Goal: Complete application form

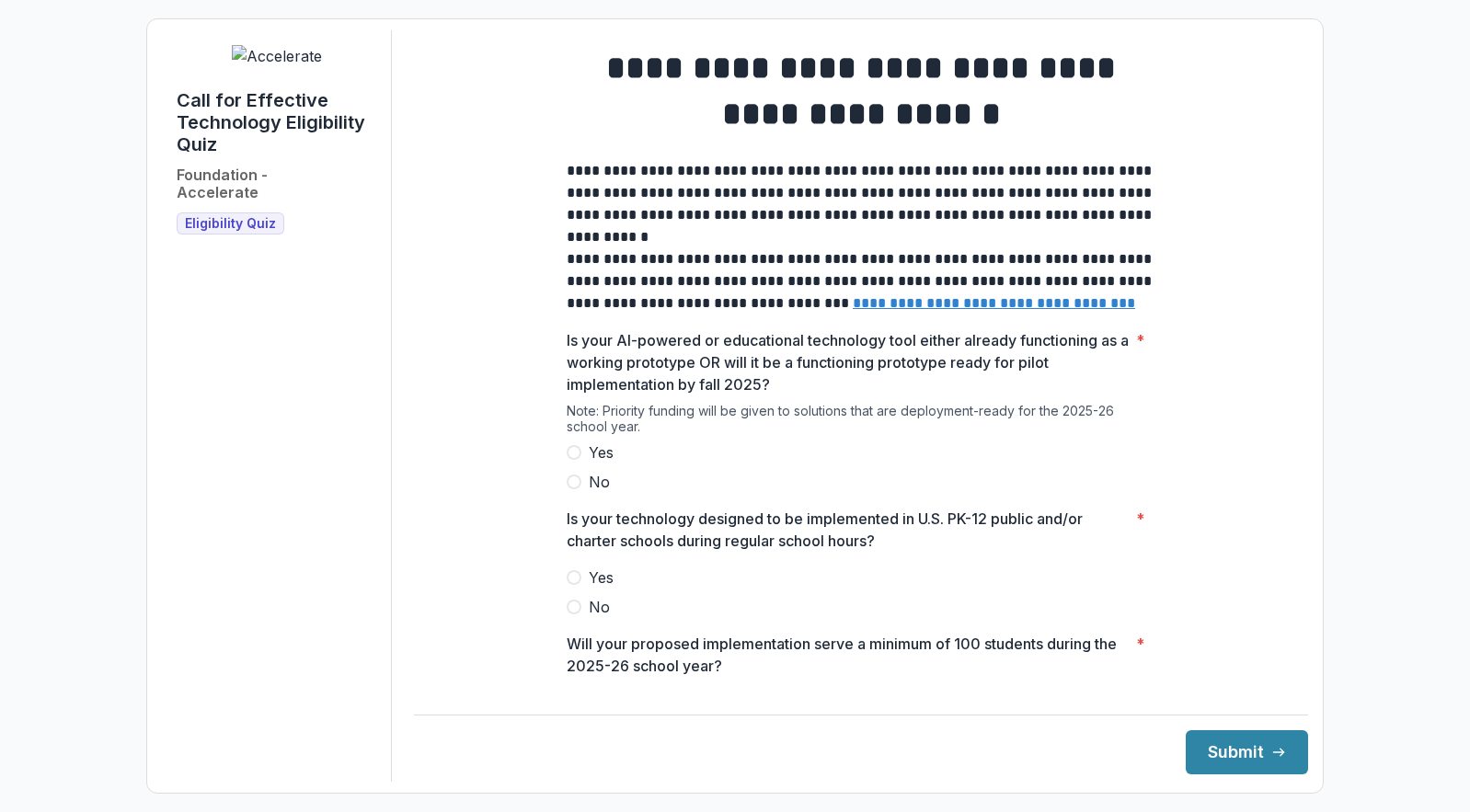
drag, startPoint x: 595, startPoint y: 469, endPoint x: 596, endPoint y: 481, distance: 12.0
click at [595, 464] on span "Yes" at bounding box center [601, 453] width 25 height 22
click at [607, 584] on span "Yes" at bounding box center [601, 578] width 25 height 22
drag, startPoint x: 1206, startPoint y: 756, endPoint x: 1165, endPoint y: 698, distance: 71.0
click at [1205, 756] on button "Submit" at bounding box center [1247, 752] width 123 height 44
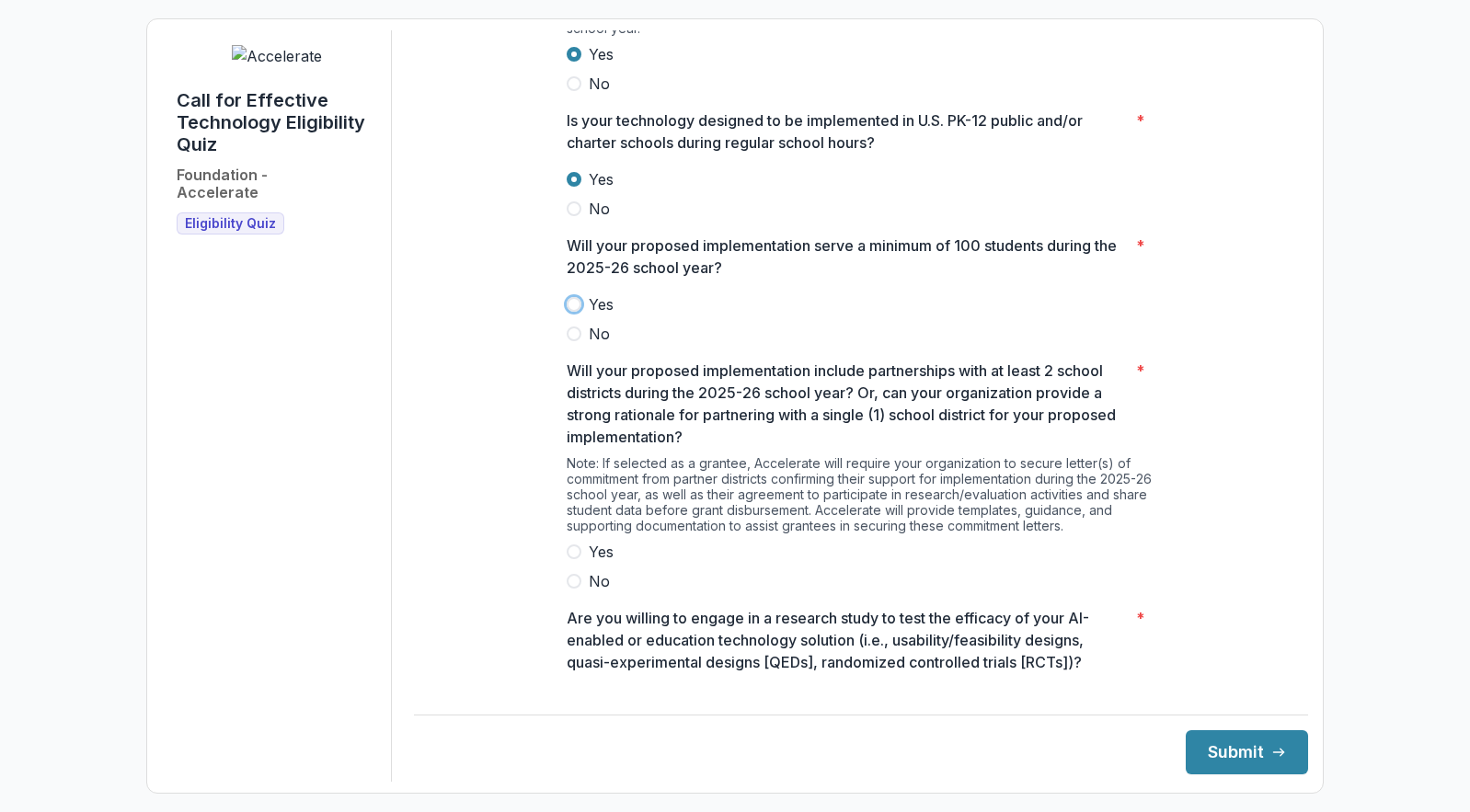
scroll to position [403, 0]
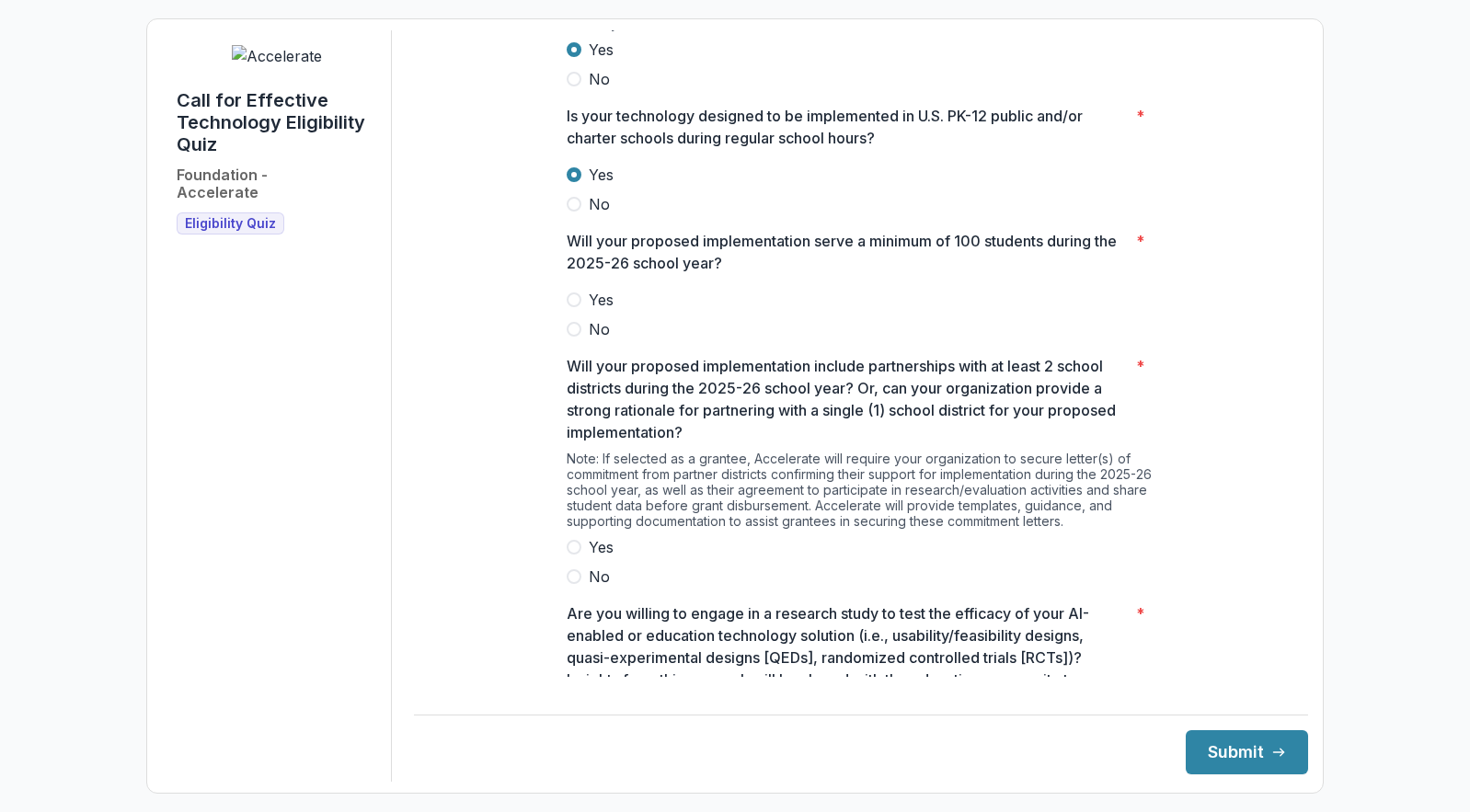
click at [584, 311] on label "Yes" at bounding box center [861, 300] width 589 height 22
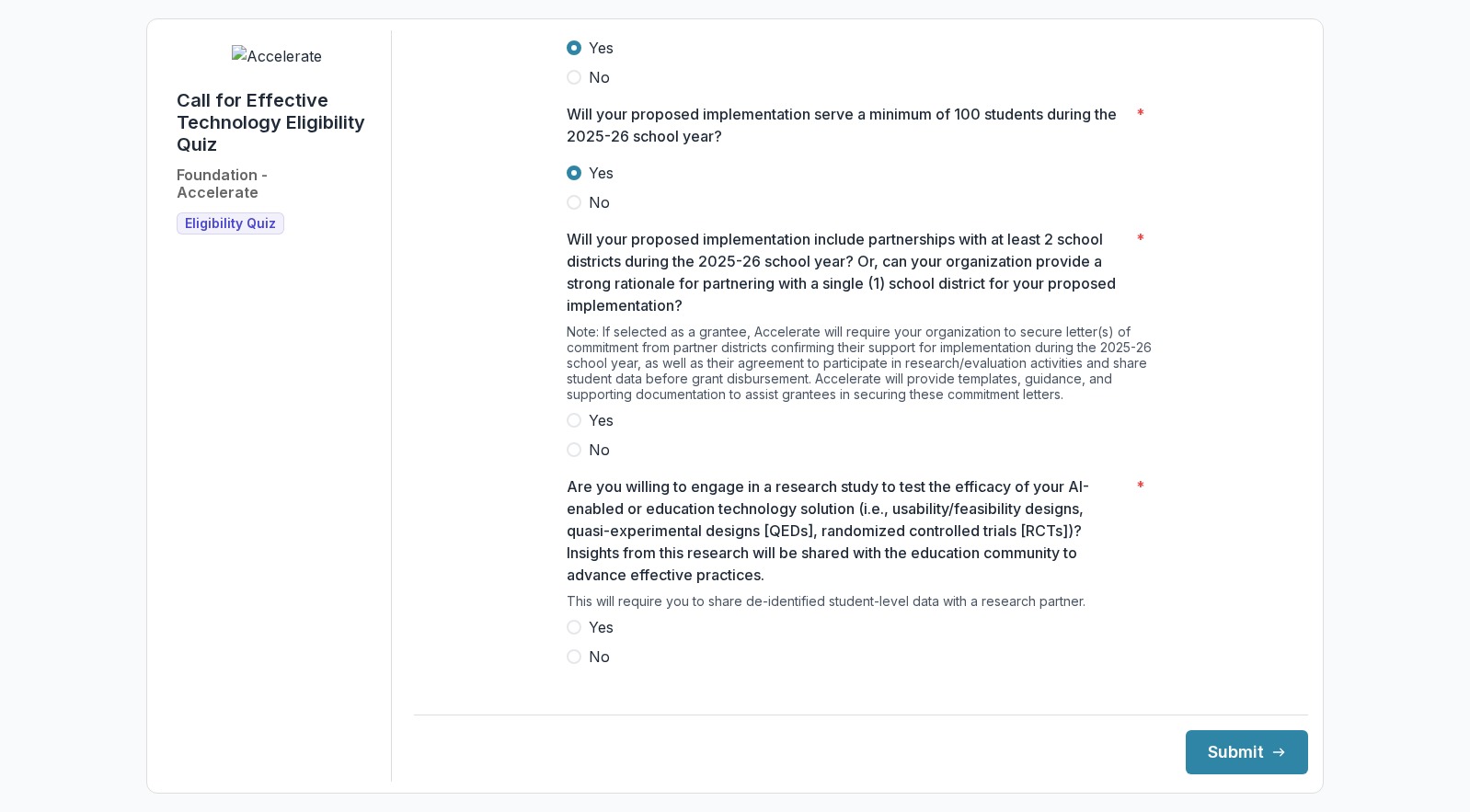
scroll to position [550, 0]
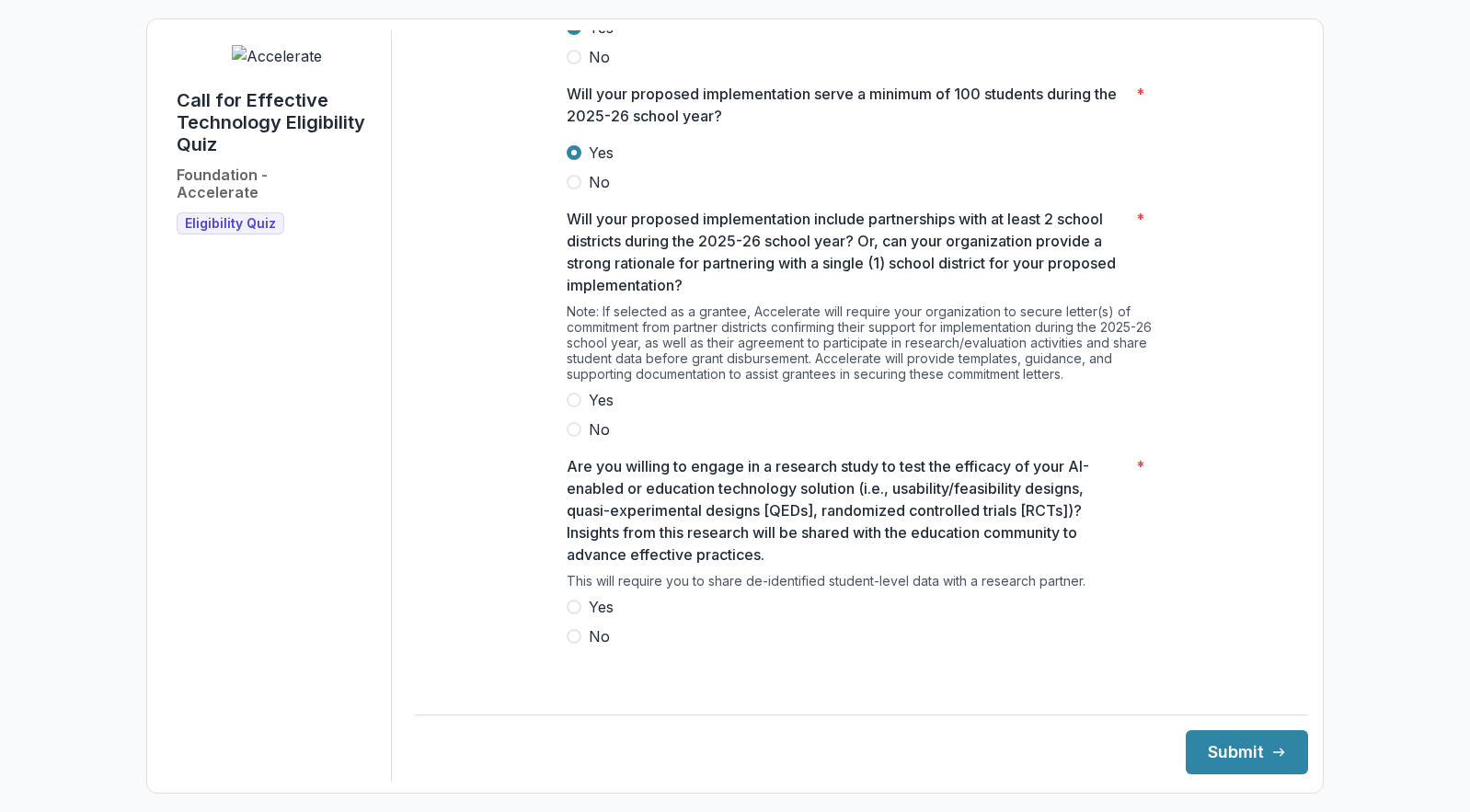
click at [602, 412] on span "Yes" at bounding box center [601, 400] width 25 height 22
click at [611, 618] on span "Yes" at bounding box center [601, 607] width 25 height 22
click at [1228, 756] on button "Submit" at bounding box center [1247, 752] width 123 height 44
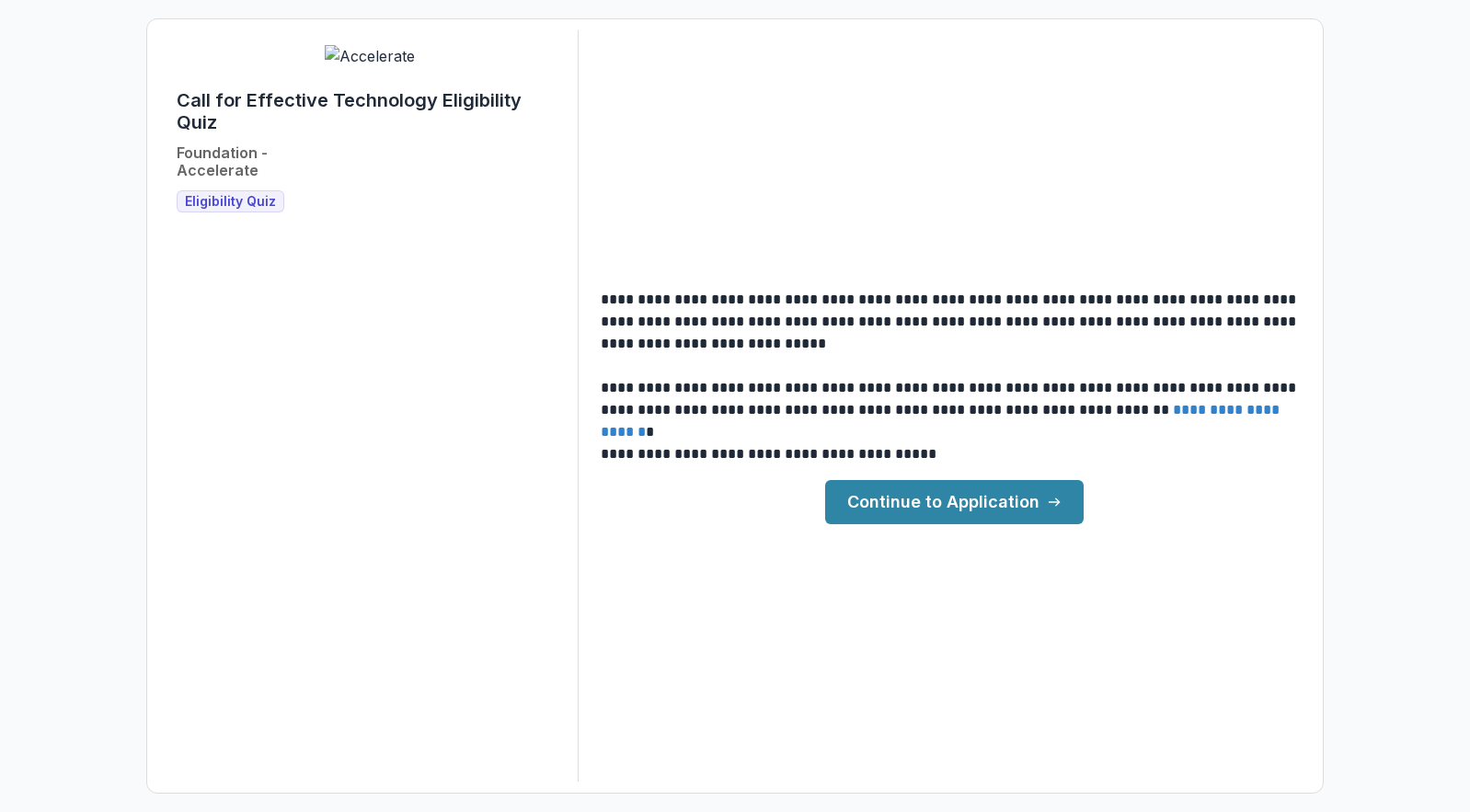
click at [955, 505] on link "Continue to Application" at bounding box center [954, 501] width 258 height 44
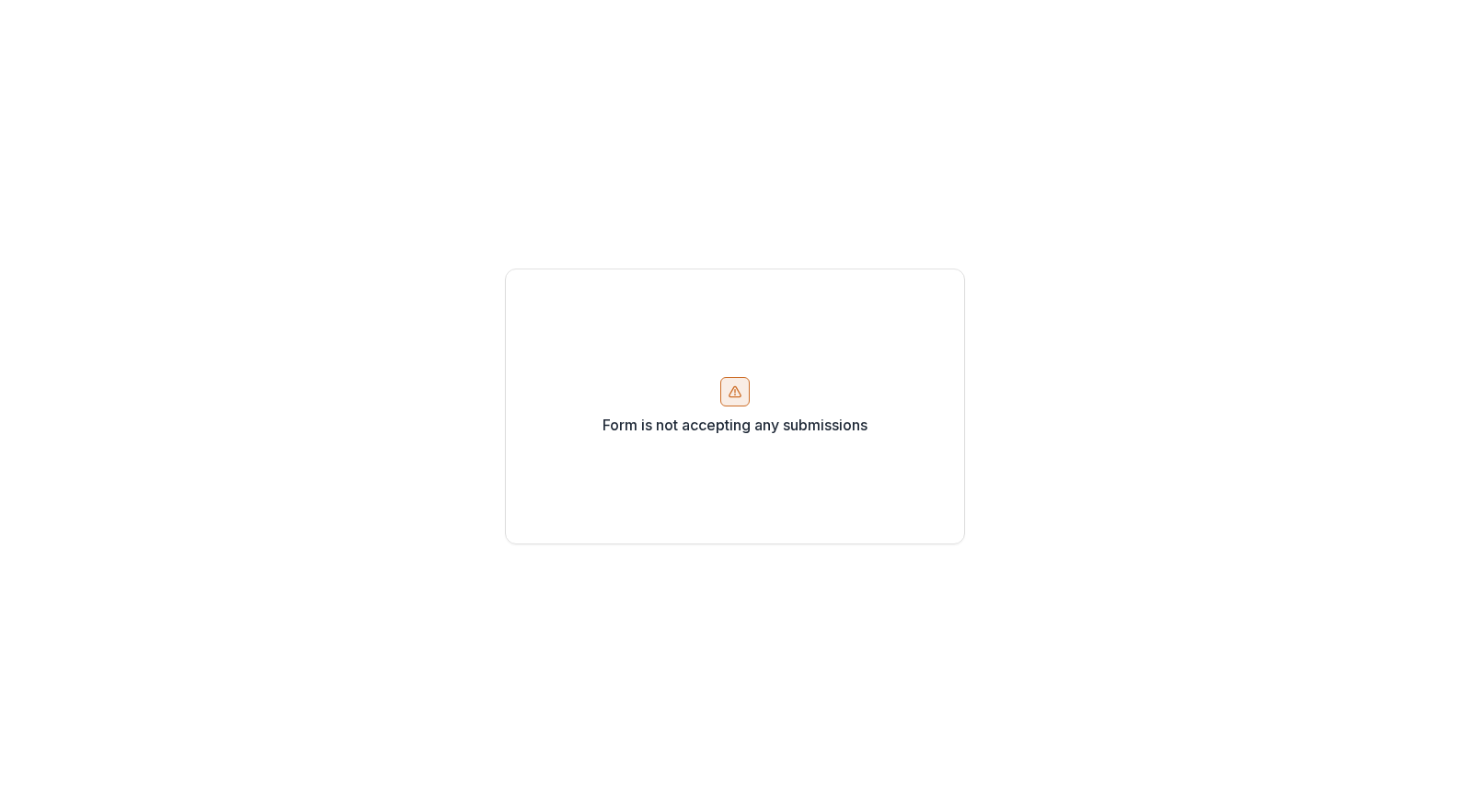
click at [723, 385] on div at bounding box center [735, 391] width 29 height 29
